Goal: Navigation & Orientation: Find specific page/section

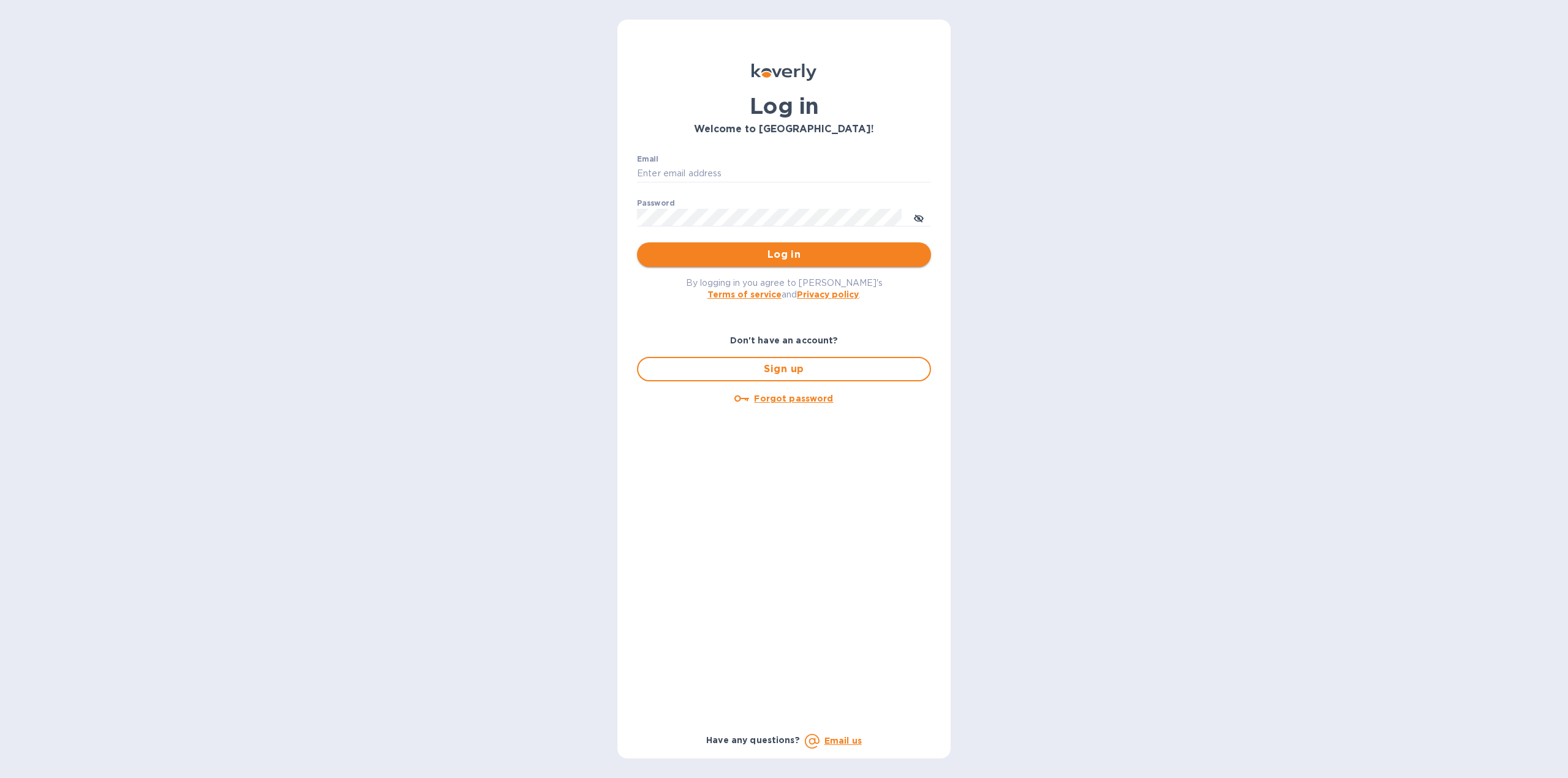
type input "igatradecredit@gmail.com"
click at [751, 247] on button "Log in" at bounding box center [784, 254] width 294 height 24
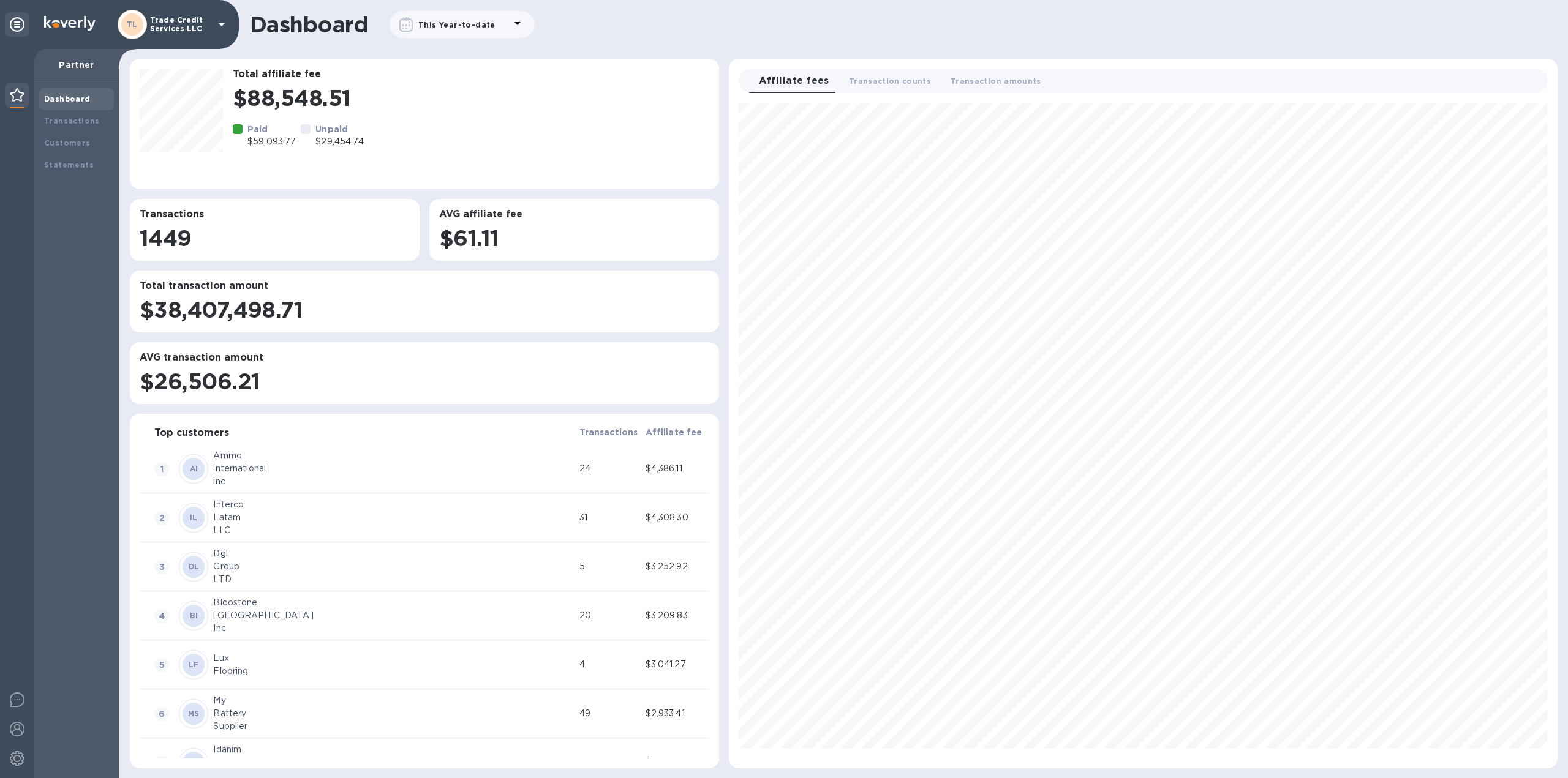
scroll to position [656, 819]
click at [94, 141] on div "Customers" at bounding box center [76, 143] width 65 height 12
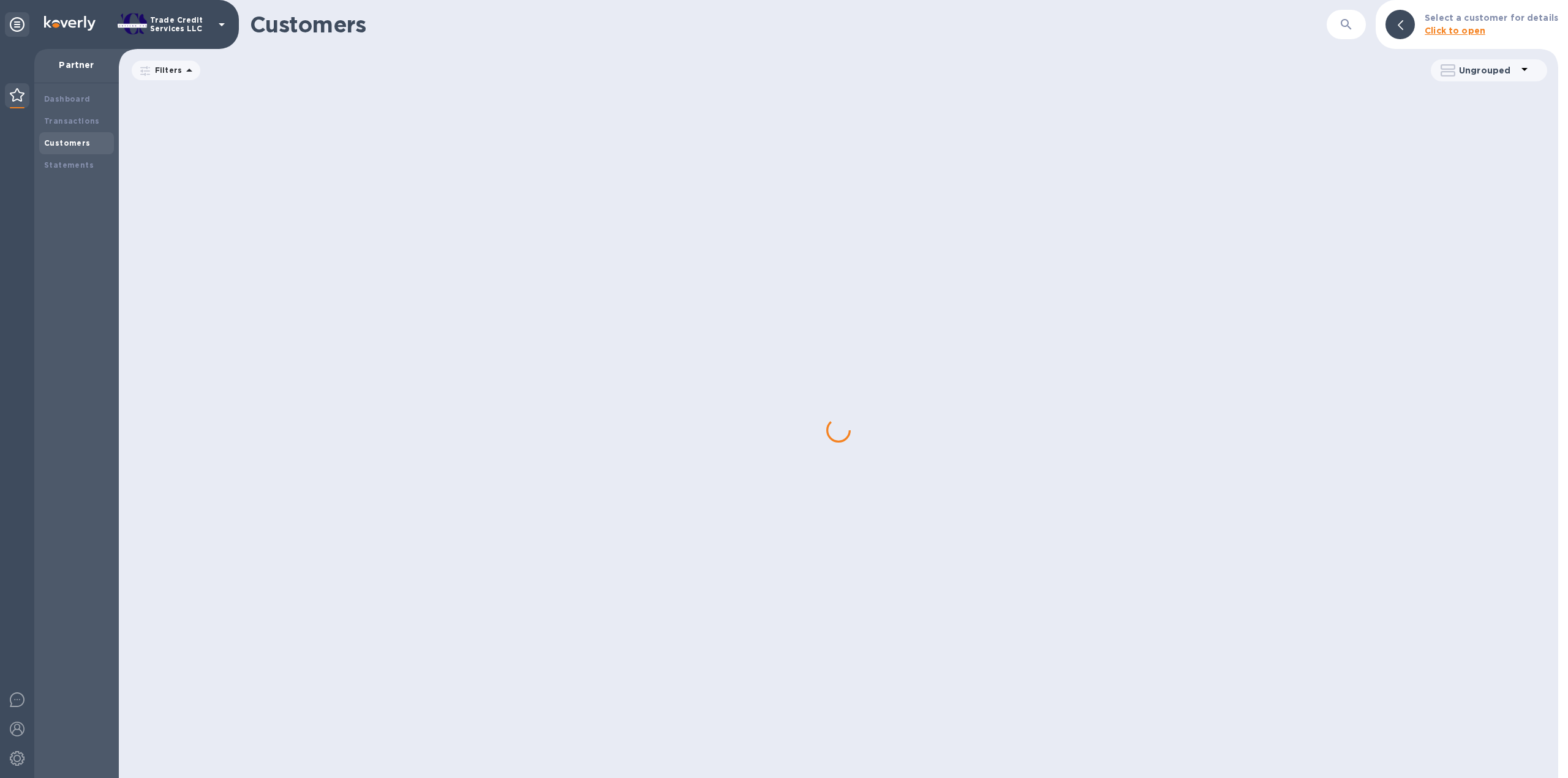
click at [90, 133] on div "Customers" at bounding box center [76, 143] width 75 height 22
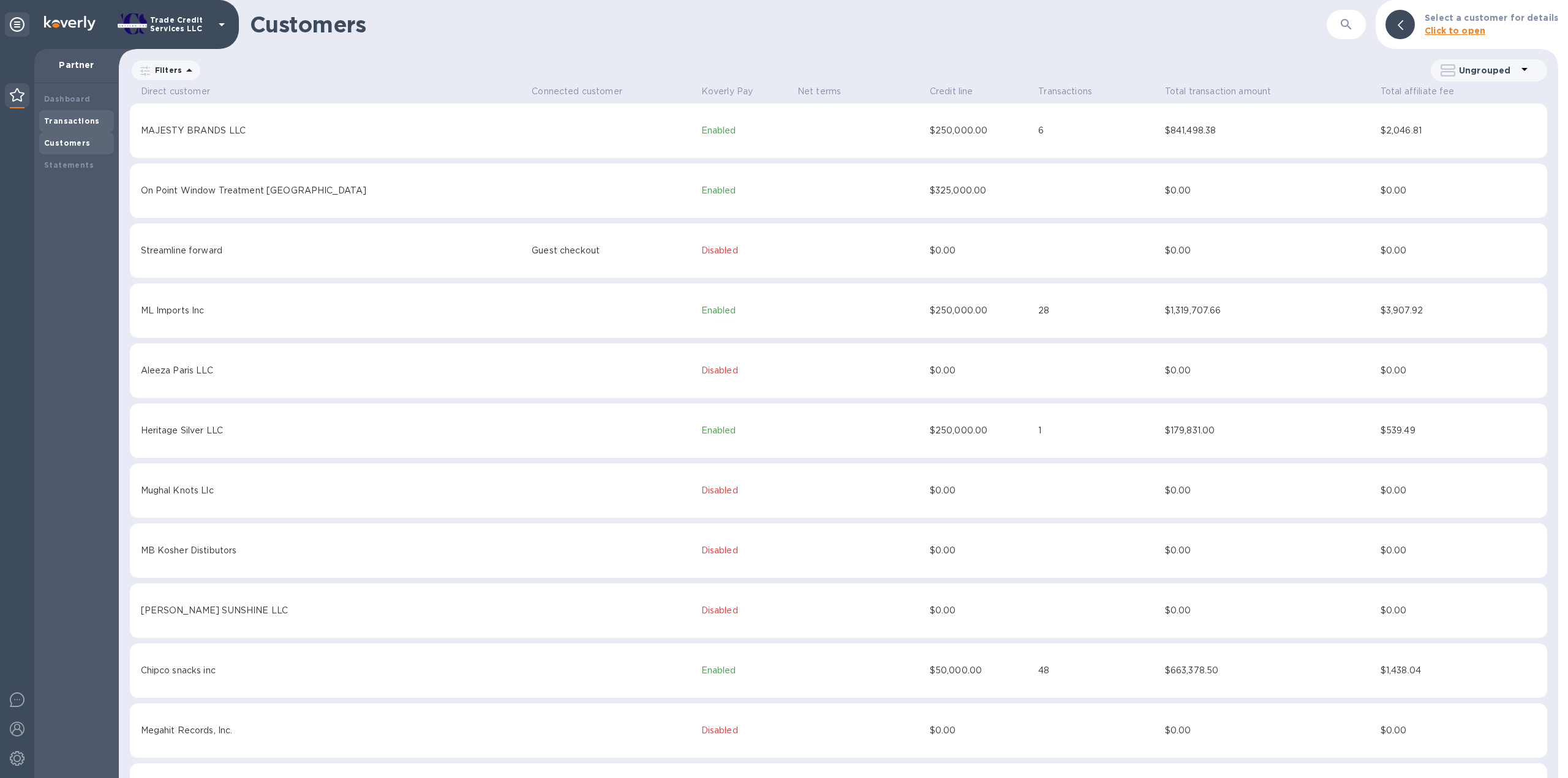
click at [84, 122] on b "Transactions" at bounding box center [71, 121] width 56 height 9
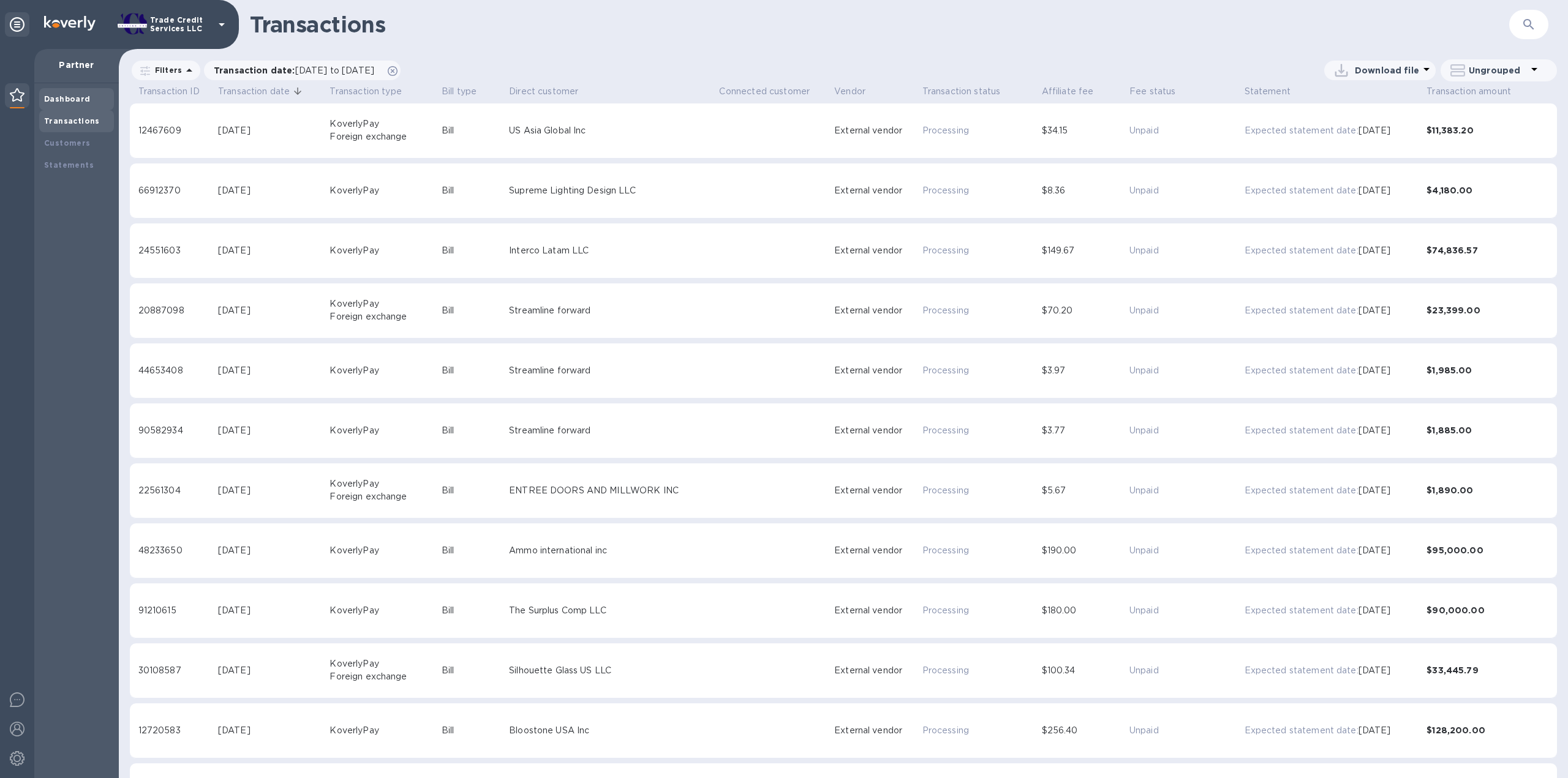
click at [76, 97] on b "Dashboard" at bounding box center [66, 98] width 46 height 9
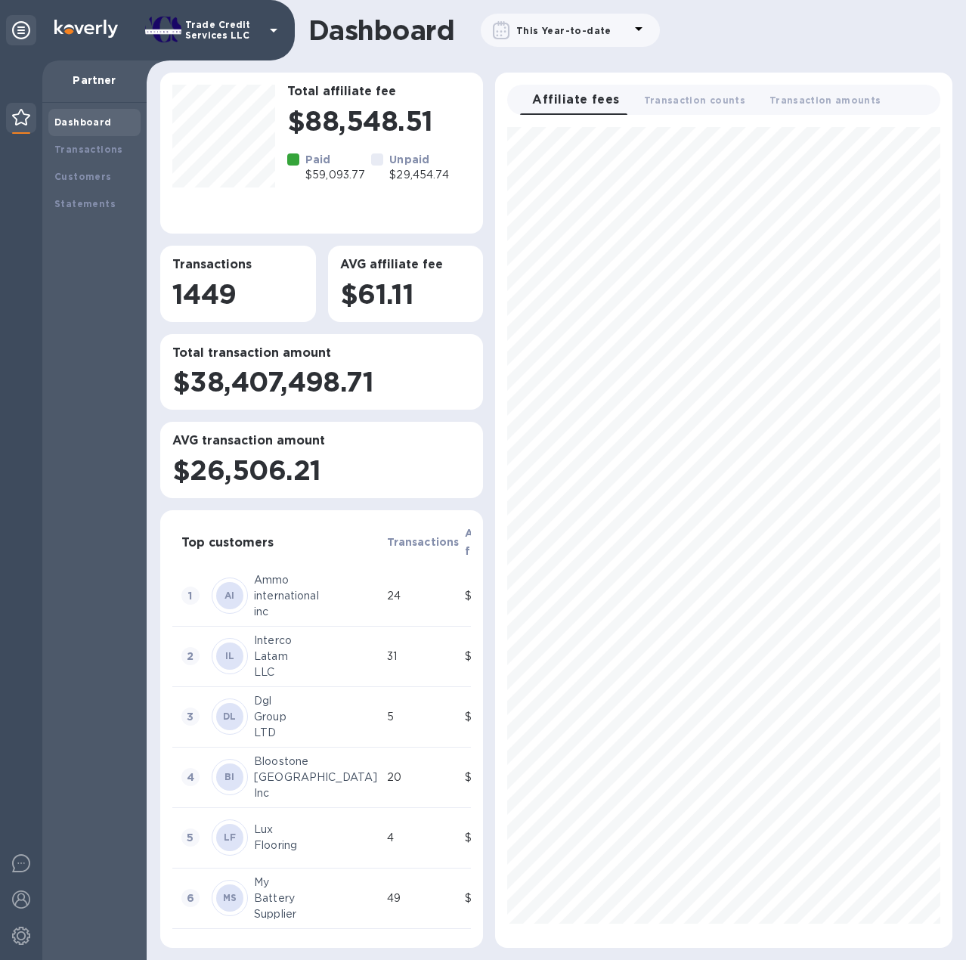
scroll to position [809, 444]
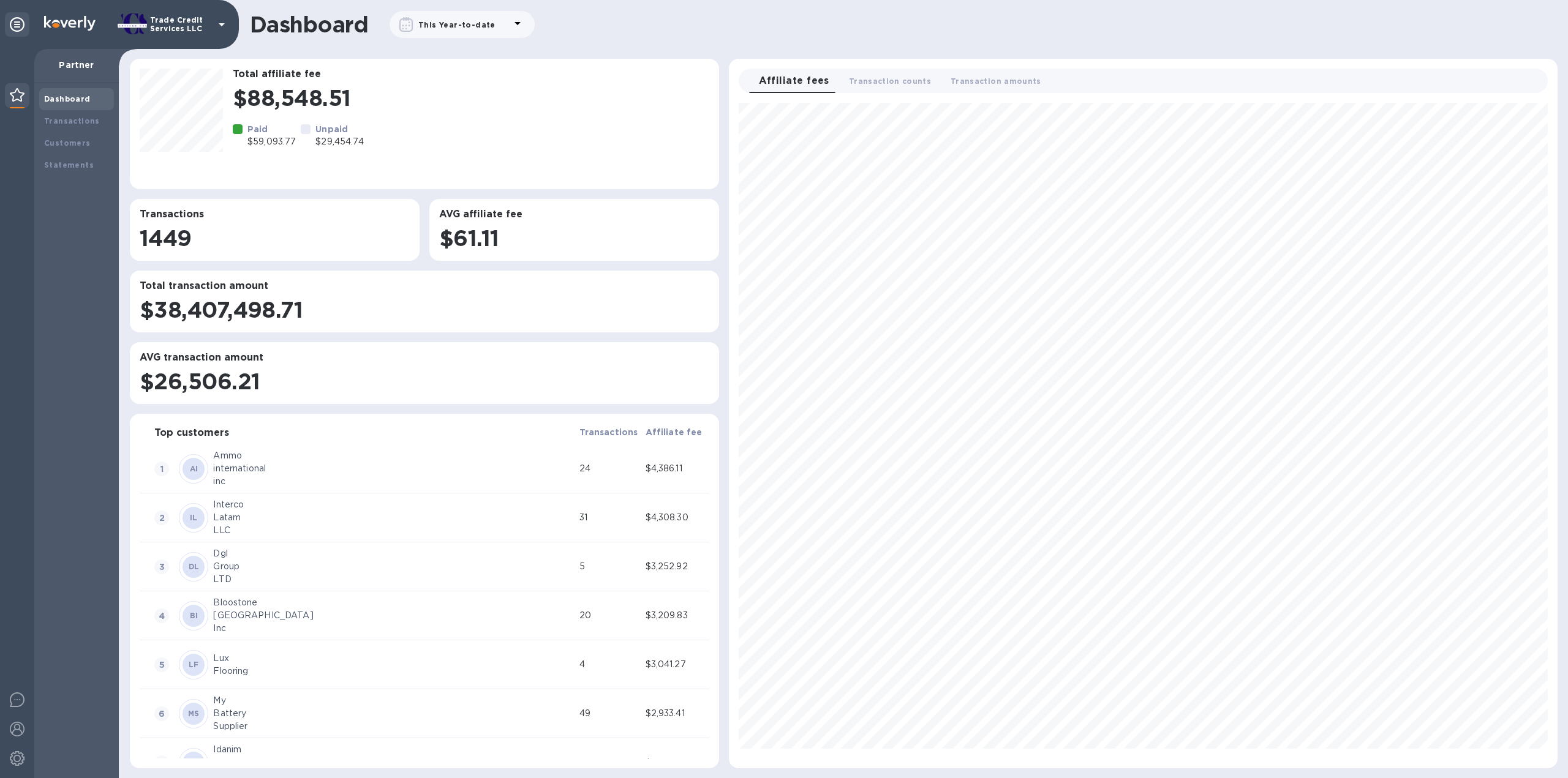
scroll to position [656, 819]
